Goal: Navigation & Orientation: Find specific page/section

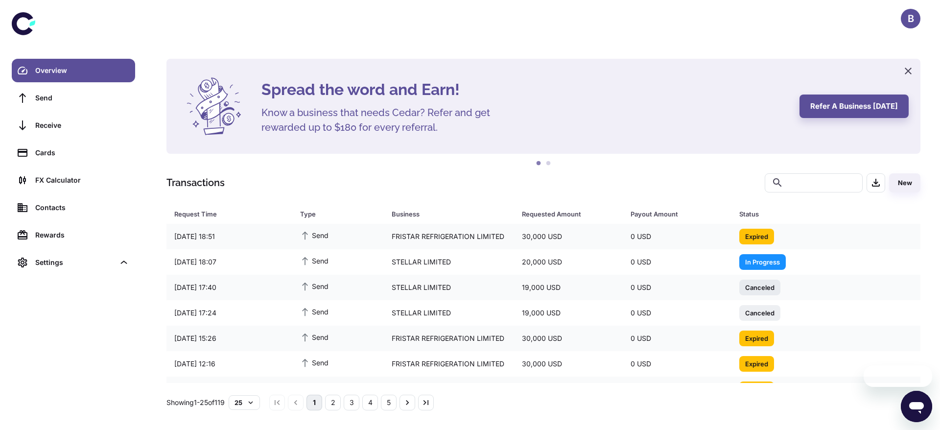
click at [909, 22] on div "B" at bounding box center [911, 19] width 20 height 20
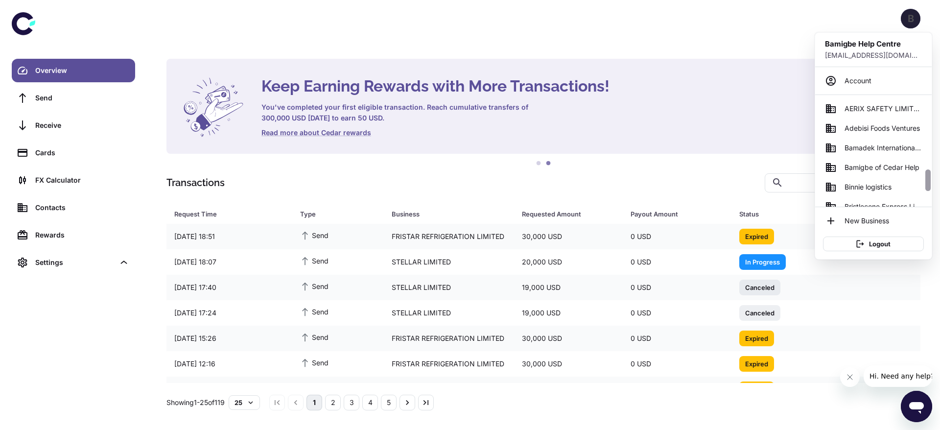
scroll to position [63, 0]
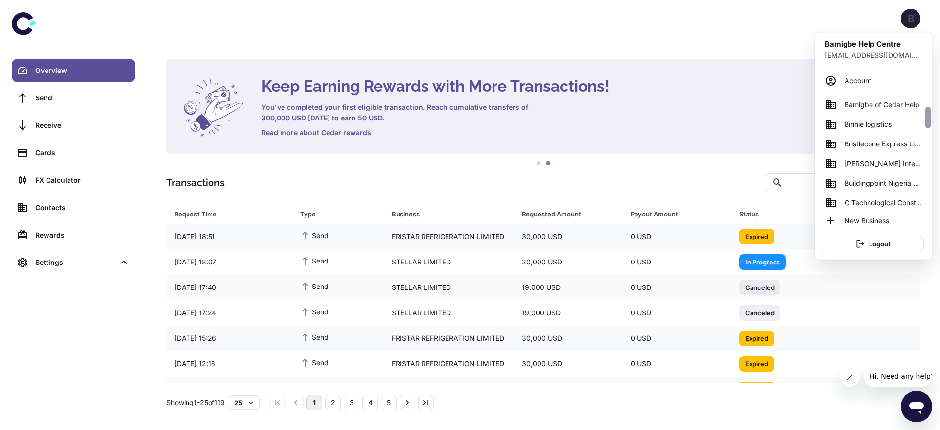
click at [926, 140] on div at bounding box center [927, 151] width 7 height 112
click at [886, 161] on span "Brooks Integrated Resources Ltd" at bounding box center [883, 163] width 77 height 11
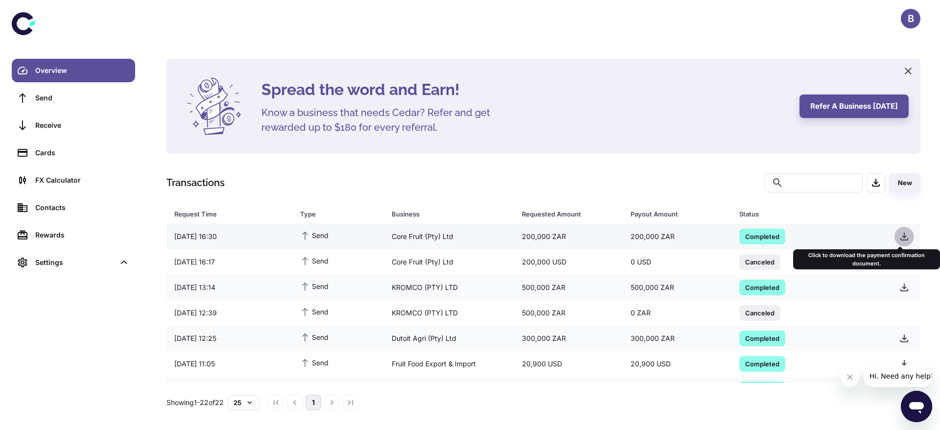
click at [905, 239] on icon "button" at bounding box center [904, 237] width 12 height 12
